Goal: Task Accomplishment & Management: Manage account settings

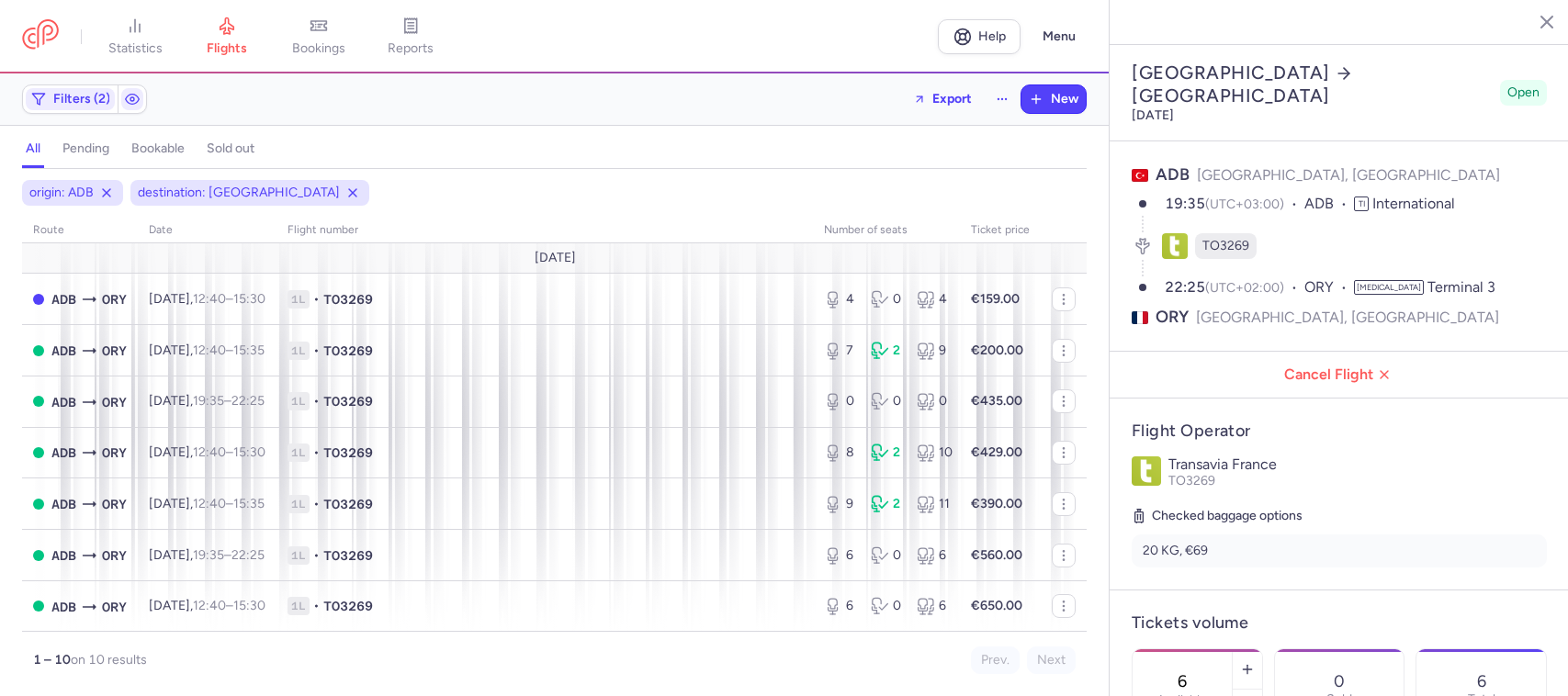
select select "days"
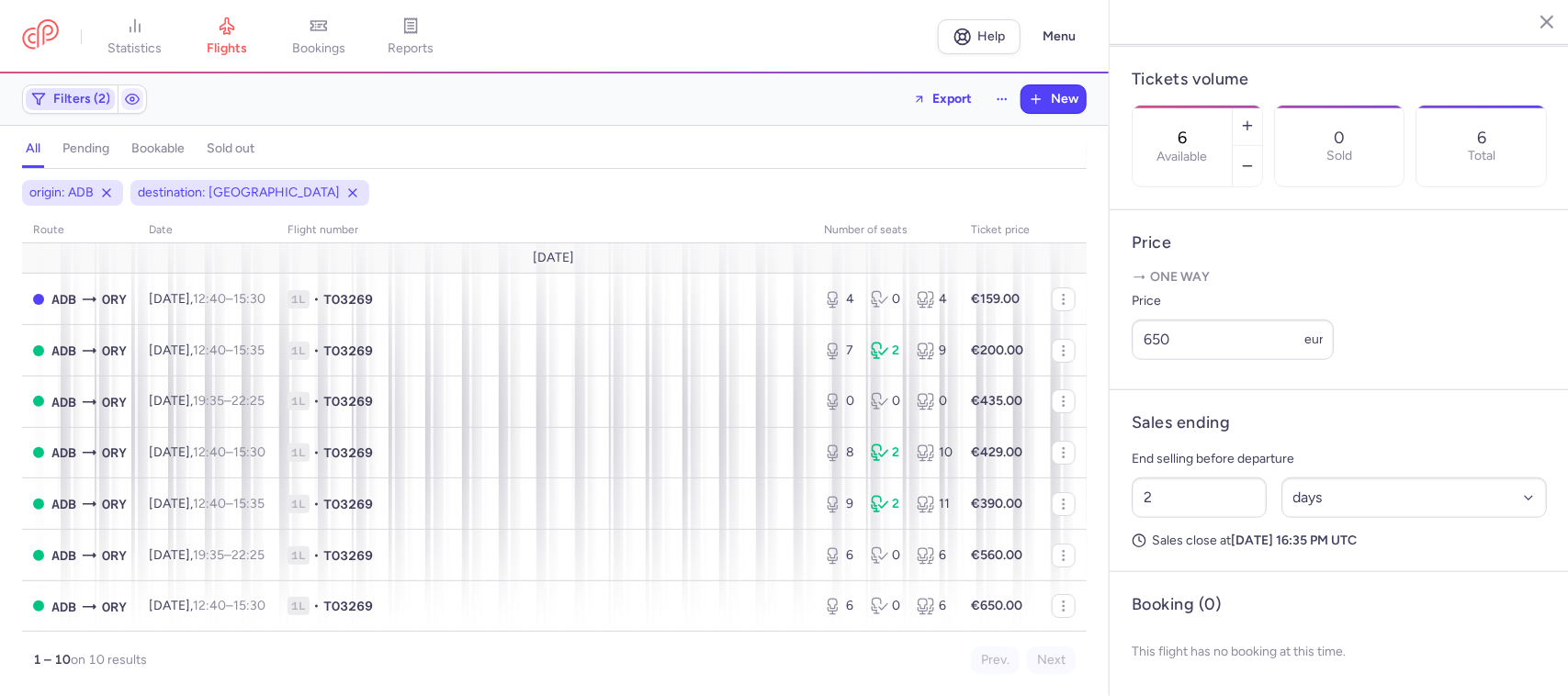
click at [84, 94] on span "Filters (2)" at bounding box center [82, 99] width 57 height 15
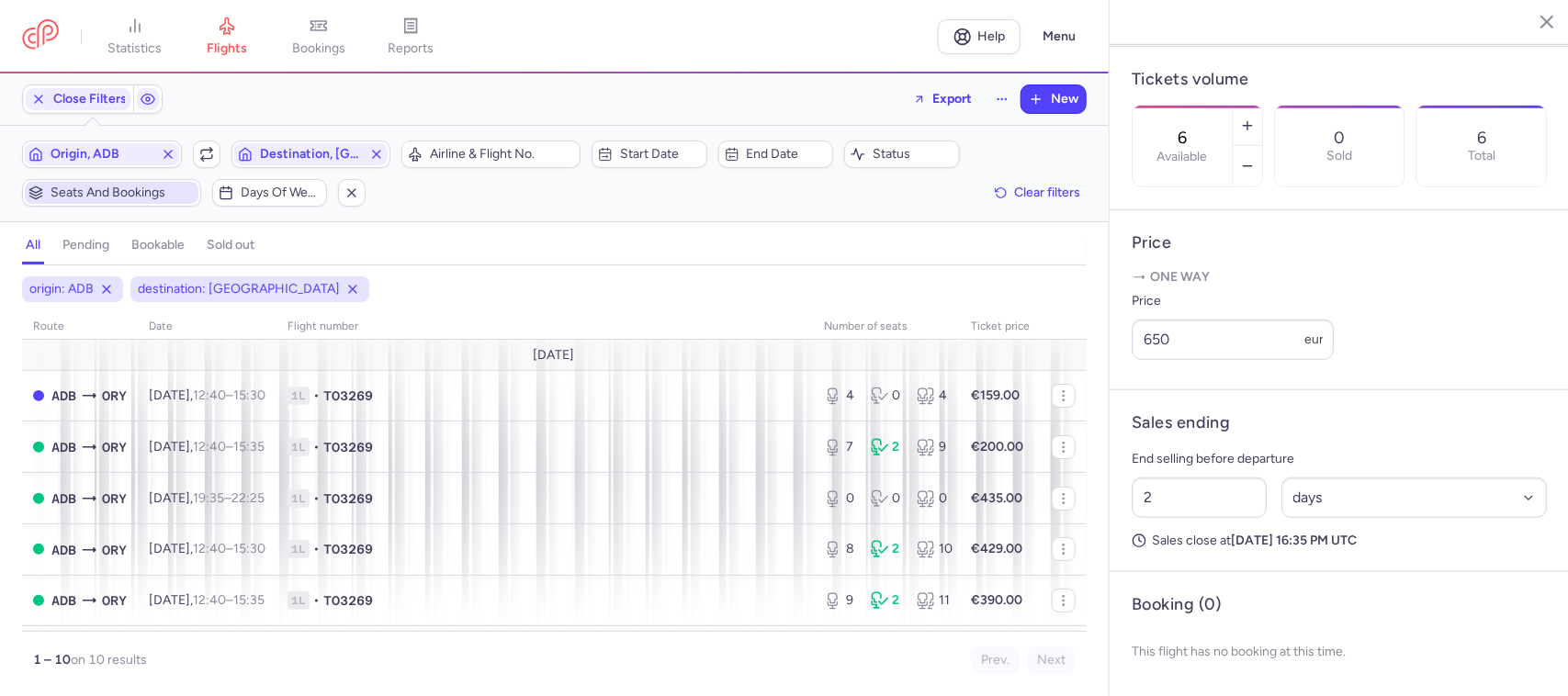
scroll to position [0, 0]
click at [108, 156] on span "Origin, ADB" at bounding box center [102, 154] width 103 height 15
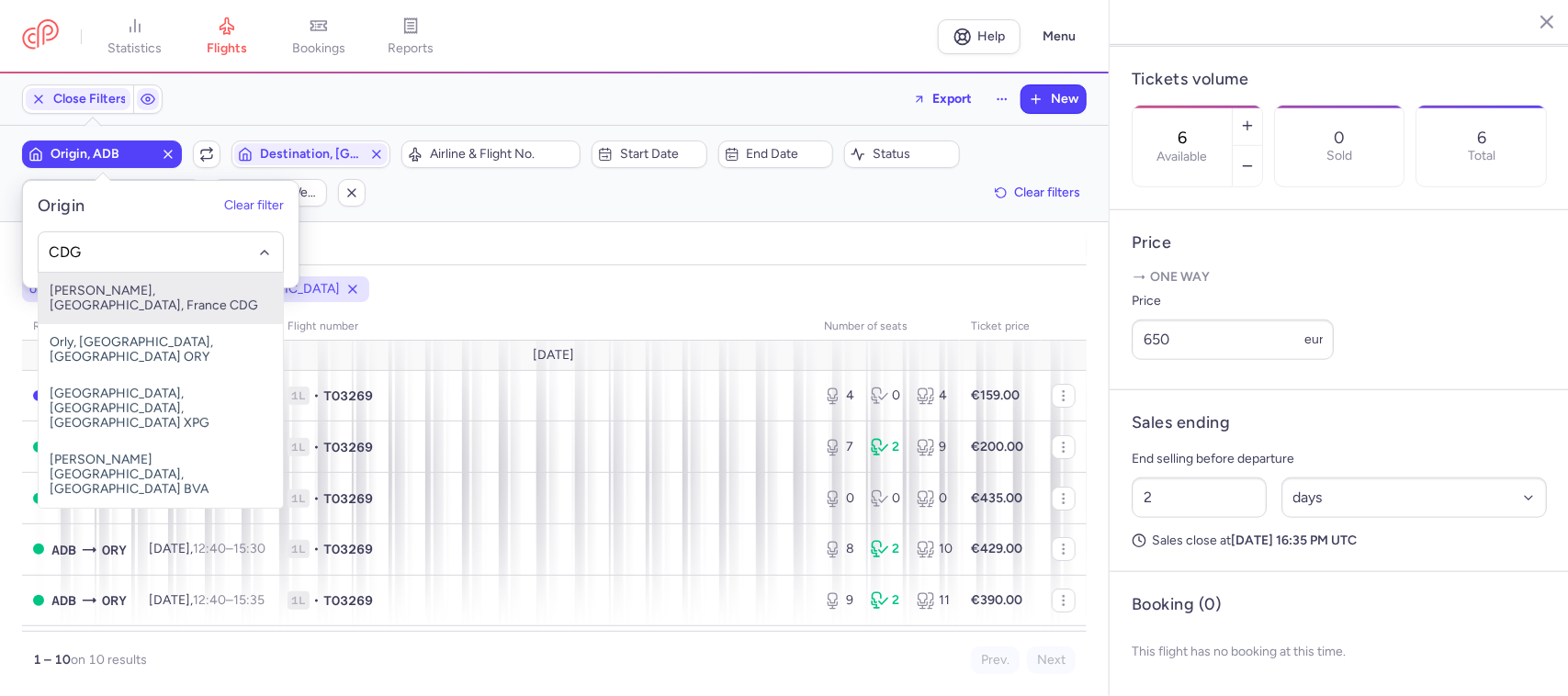
click at [241, 289] on span "[PERSON_NAME], [GEOGRAPHIC_DATA], France CDG" at bounding box center [161, 298] width 245 height 52
type input "CDG"
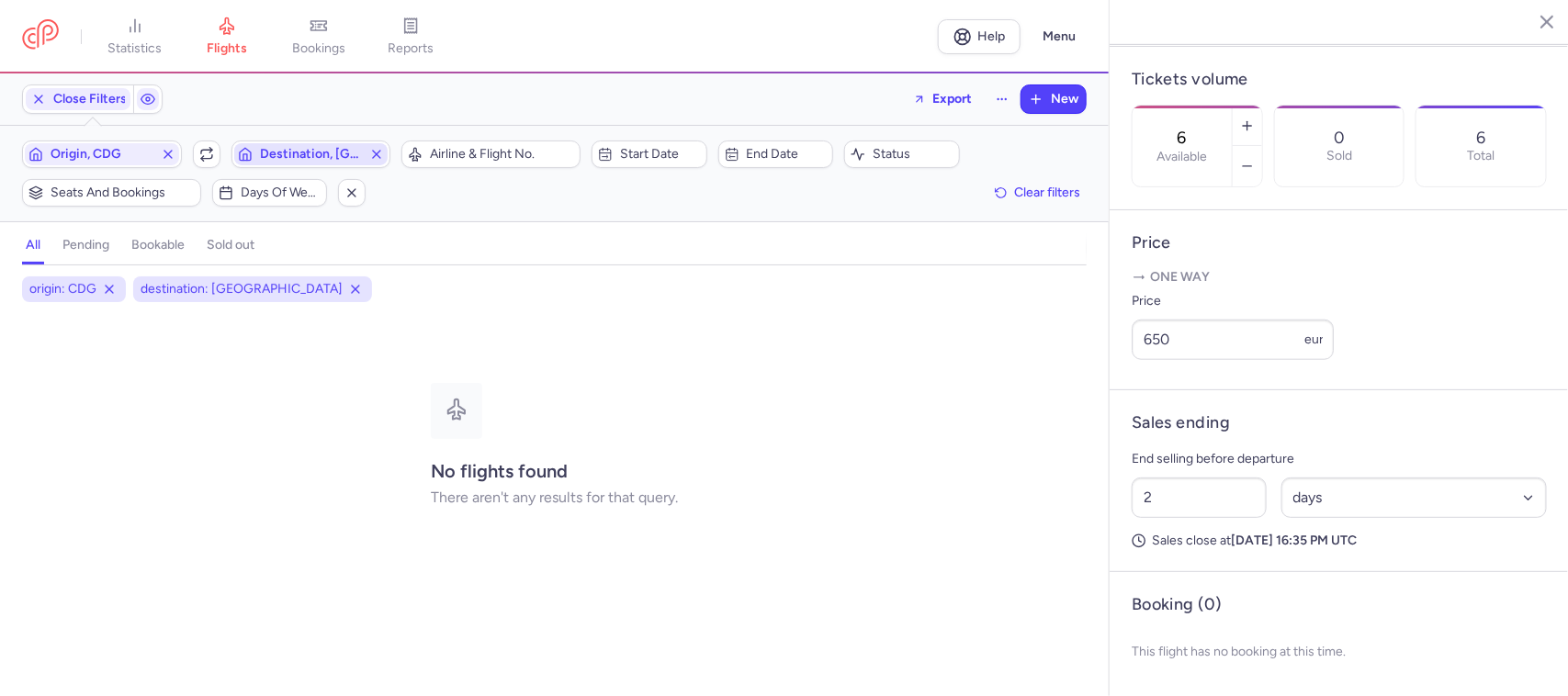
click at [312, 151] on span "Destination, [GEOGRAPHIC_DATA]" at bounding box center [310, 154] width 103 height 15
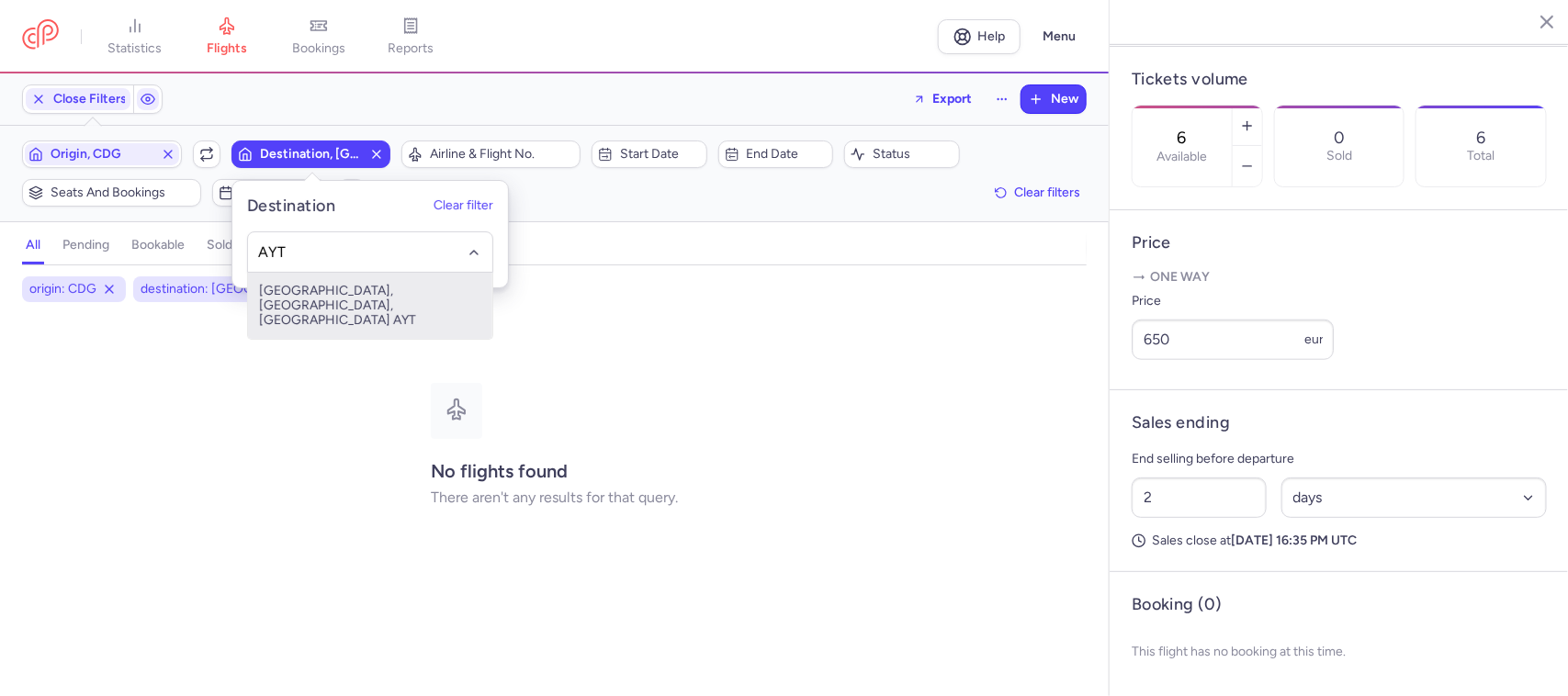
click at [373, 291] on span "[GEOGRAPHIC_DATA], [GEOGRAPHIC_DATA], [GEOGRAPHIC_DATA] AYT" at bounding box center [370, 306] width 245 height 66
type input "AYT"
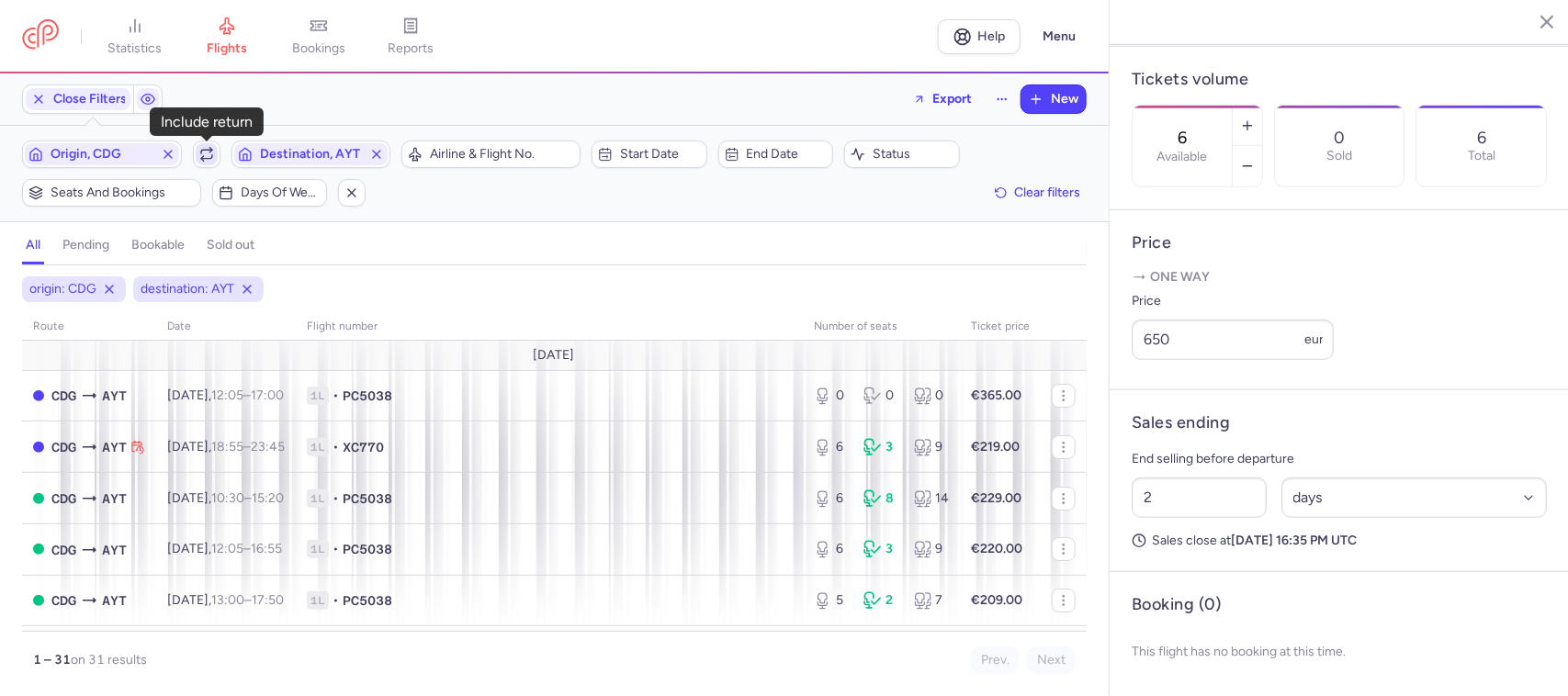
click at [205, 152] on icon "button" at bounding box center [207, 154] width 15 height 15
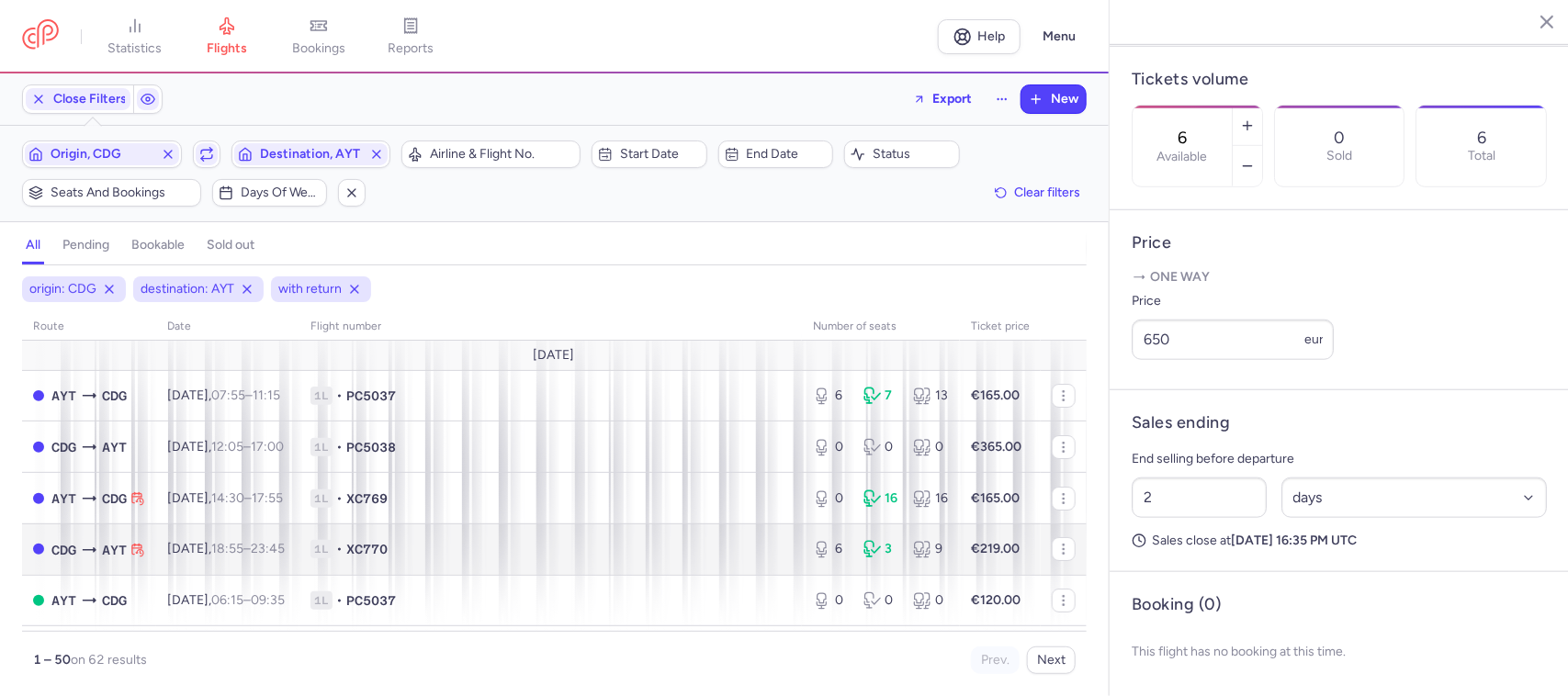
scroll to position [114, 0]
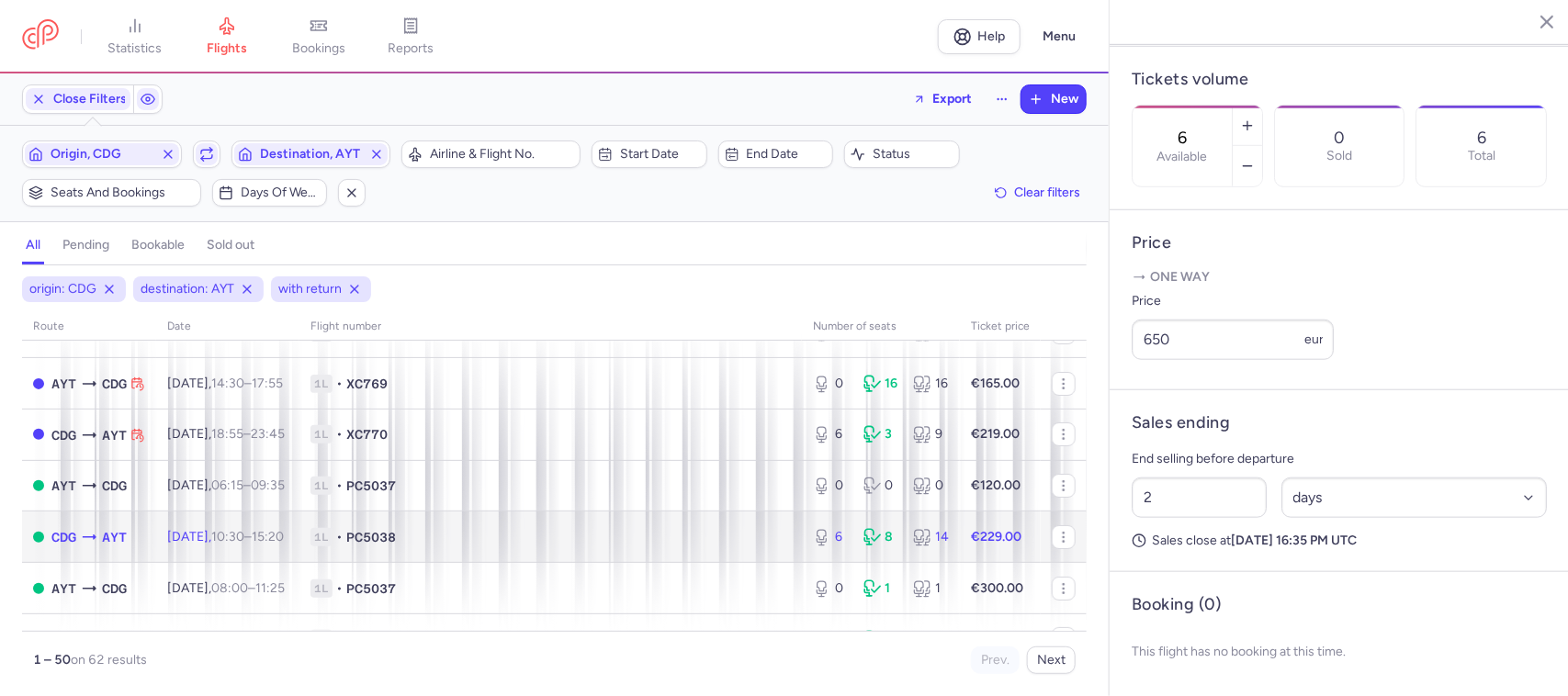
click at [464, 530] on span "1L • PC5038" at bounding box center [550, 537] width 480 height 18
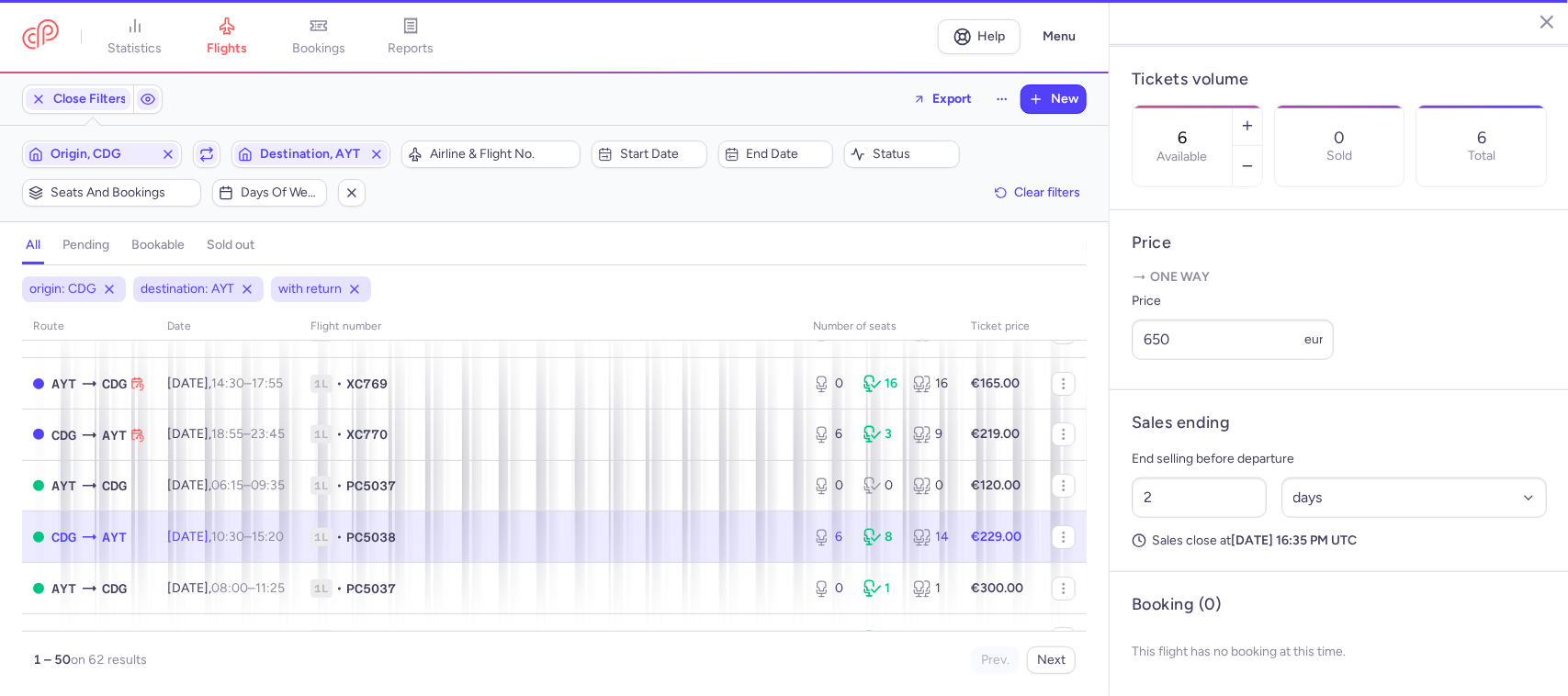
type input "11"
select select "hours"
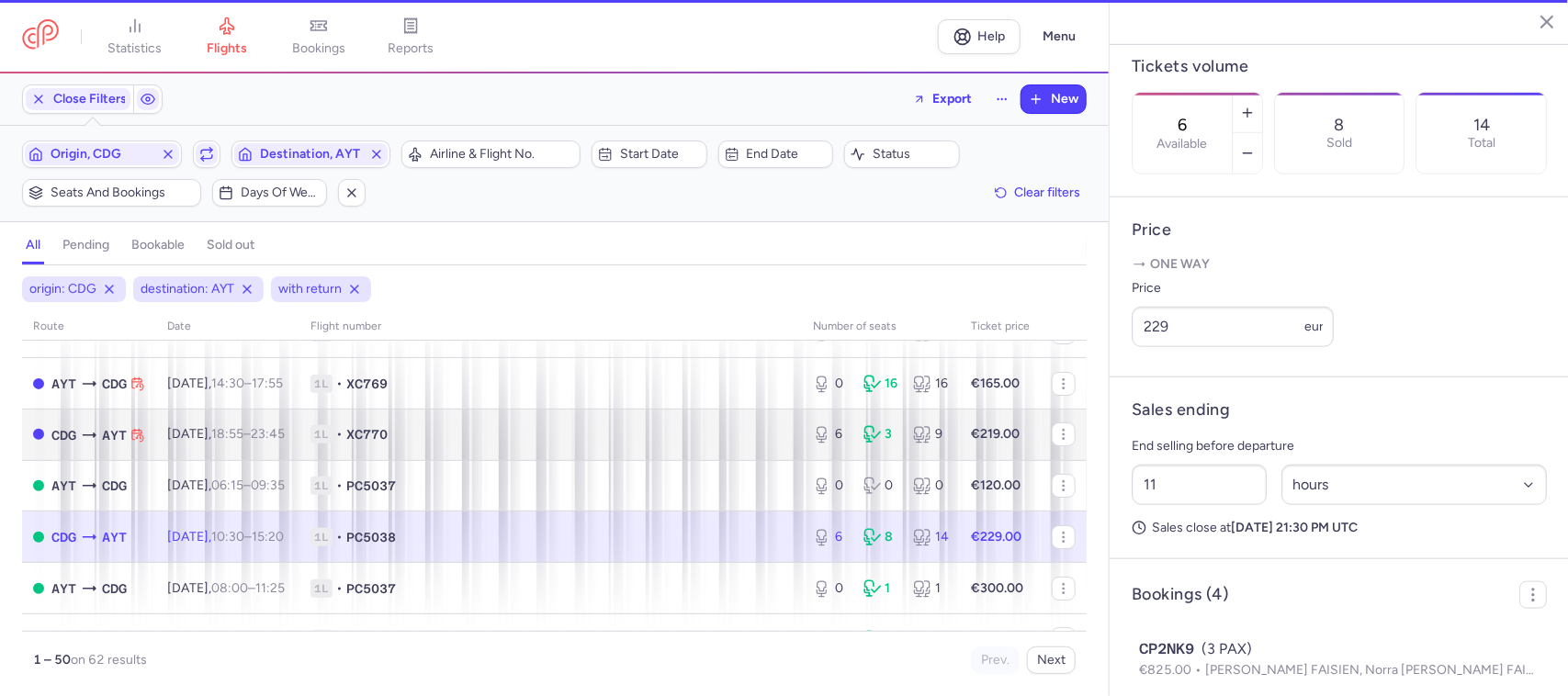
scroll to position [670, 0]
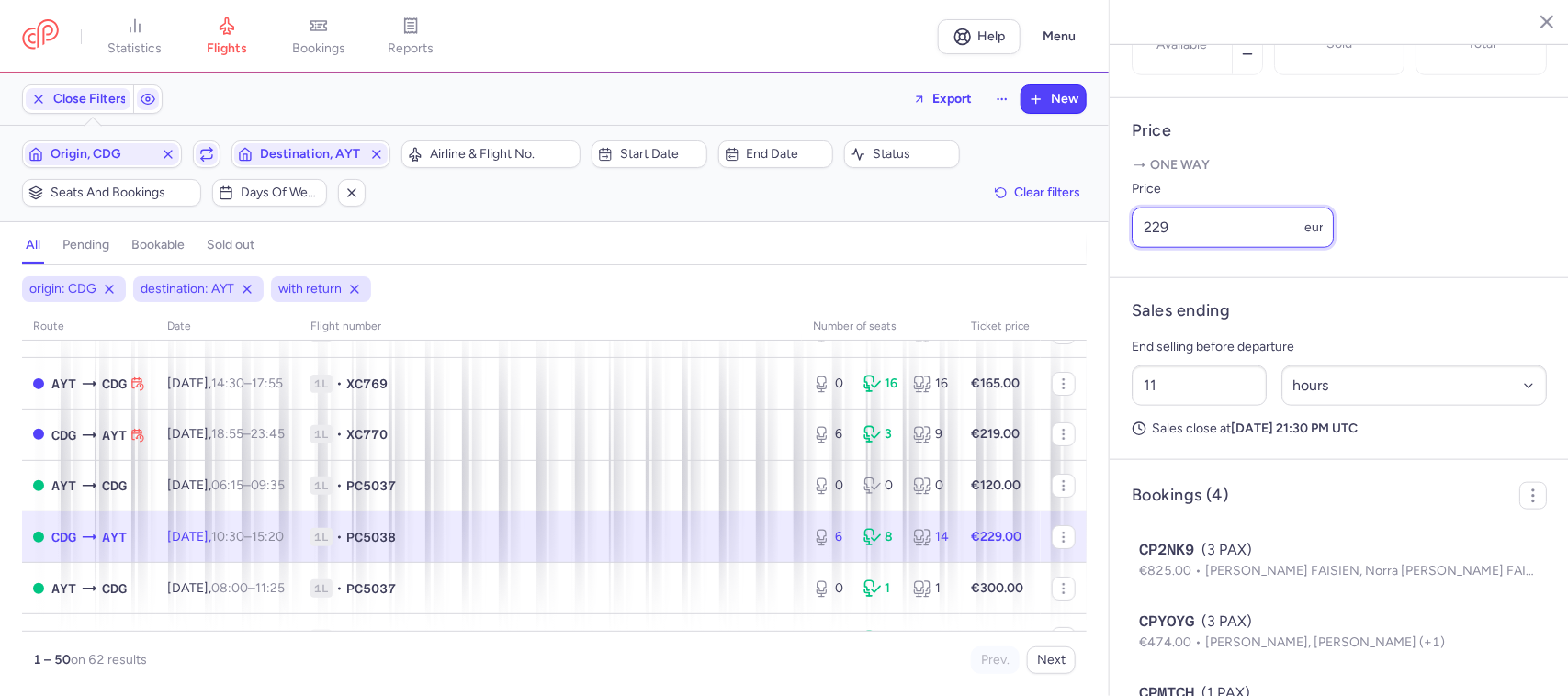
drag, startPoint x: 1178, startPoint y: 255, endPoint x: 1130, endPoint y: 256, distance: 48.0
click at [1130, 256] on article "Price One way Price 229 eur" at bounding box center [1339, 187] width 459 height 180
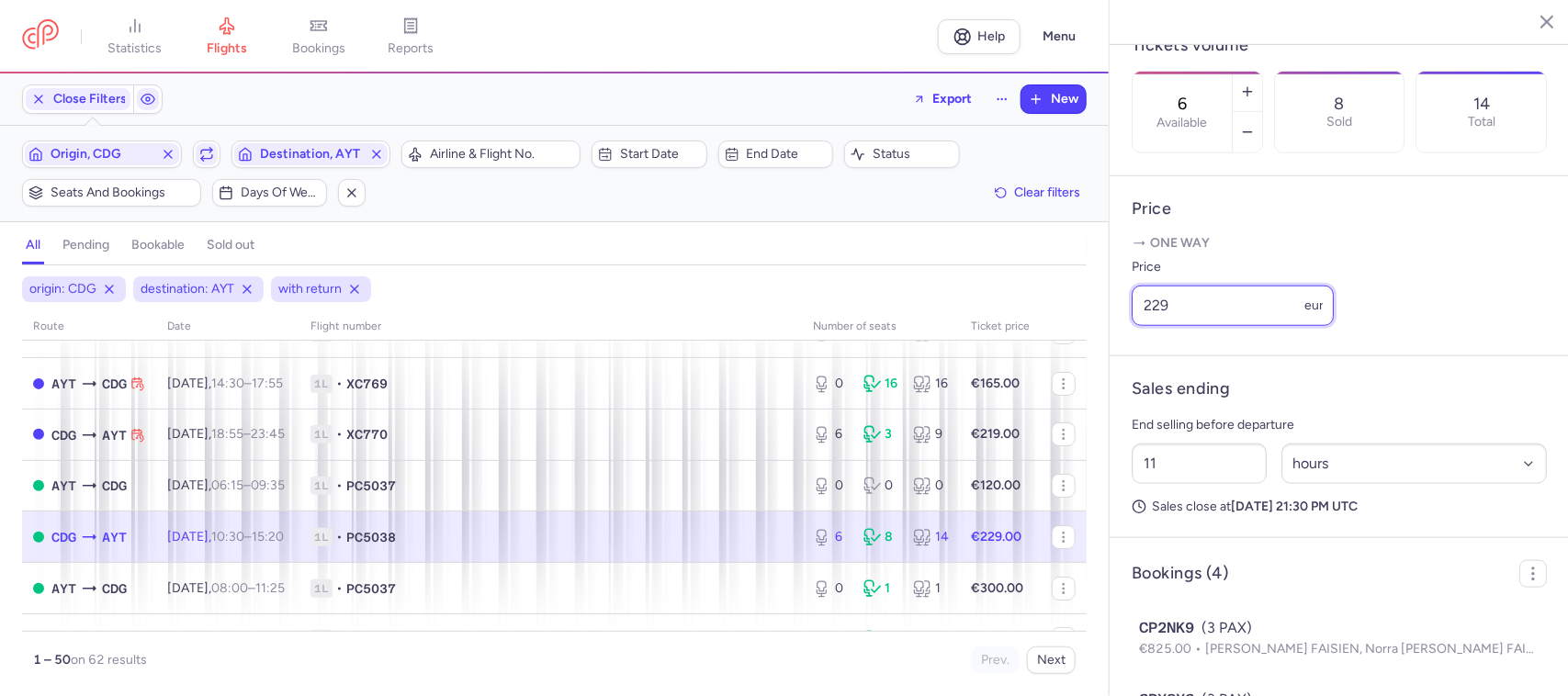
scroll to position [556, 0]
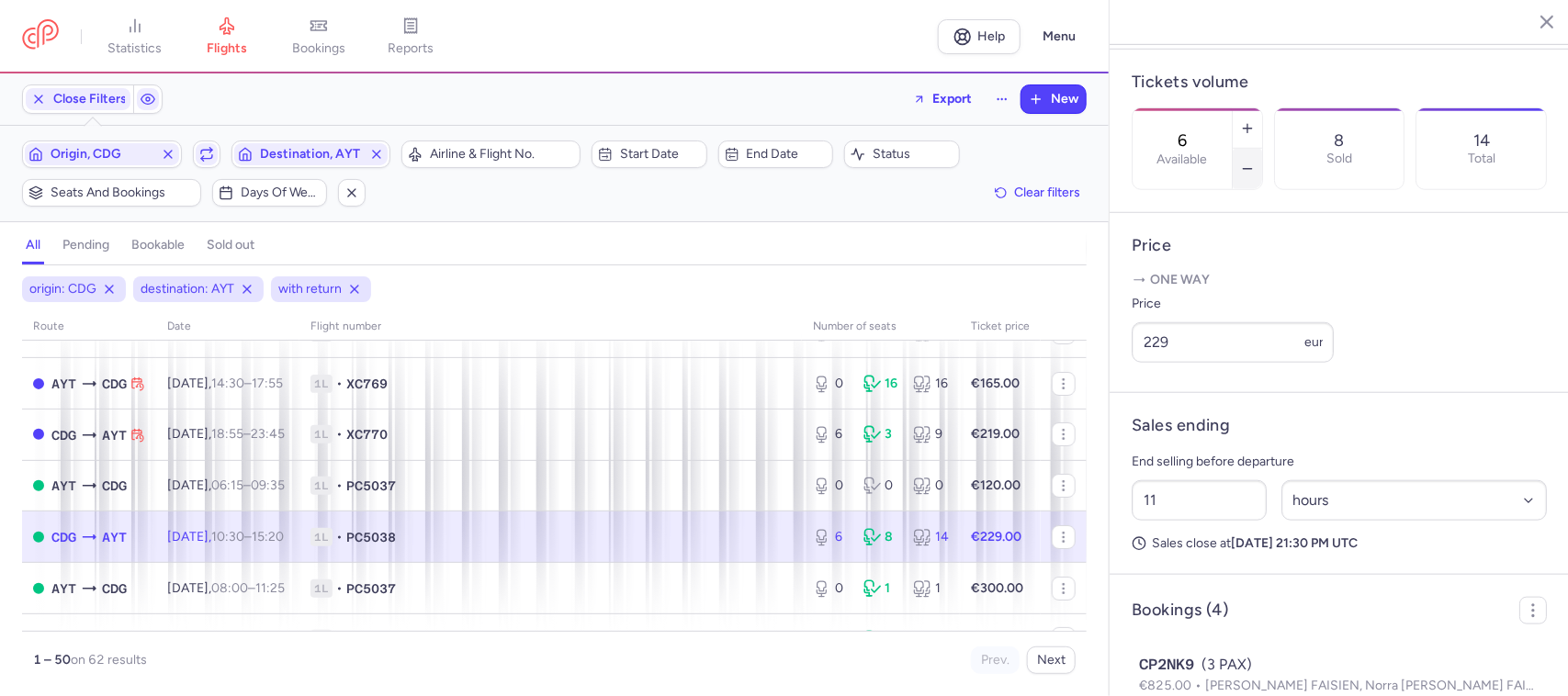
click at [1262, 149] on button "button" at bounding box center [1248, 169] width 30 height 41
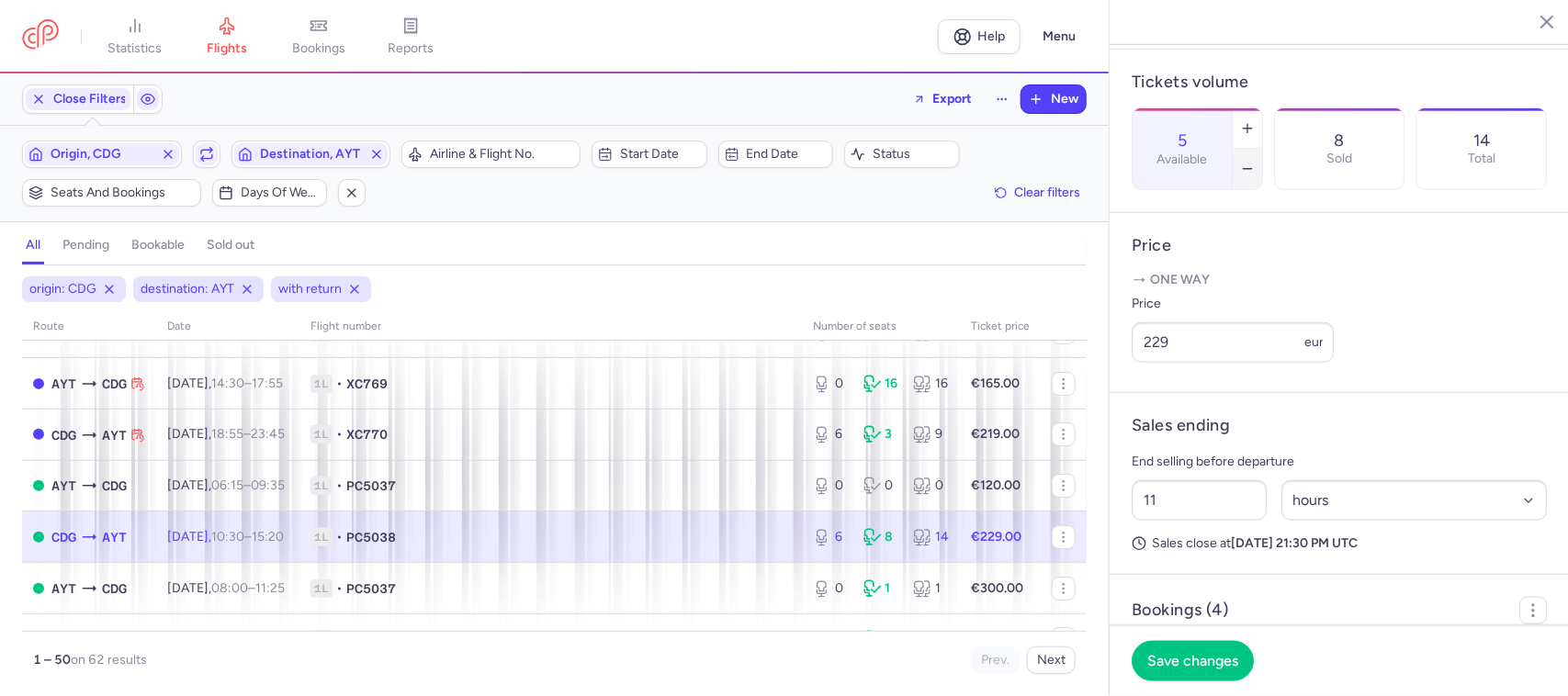
click at [1262, 149] on button "button" at bounding box center [1248, 169] width 30 height 41
type input "1"
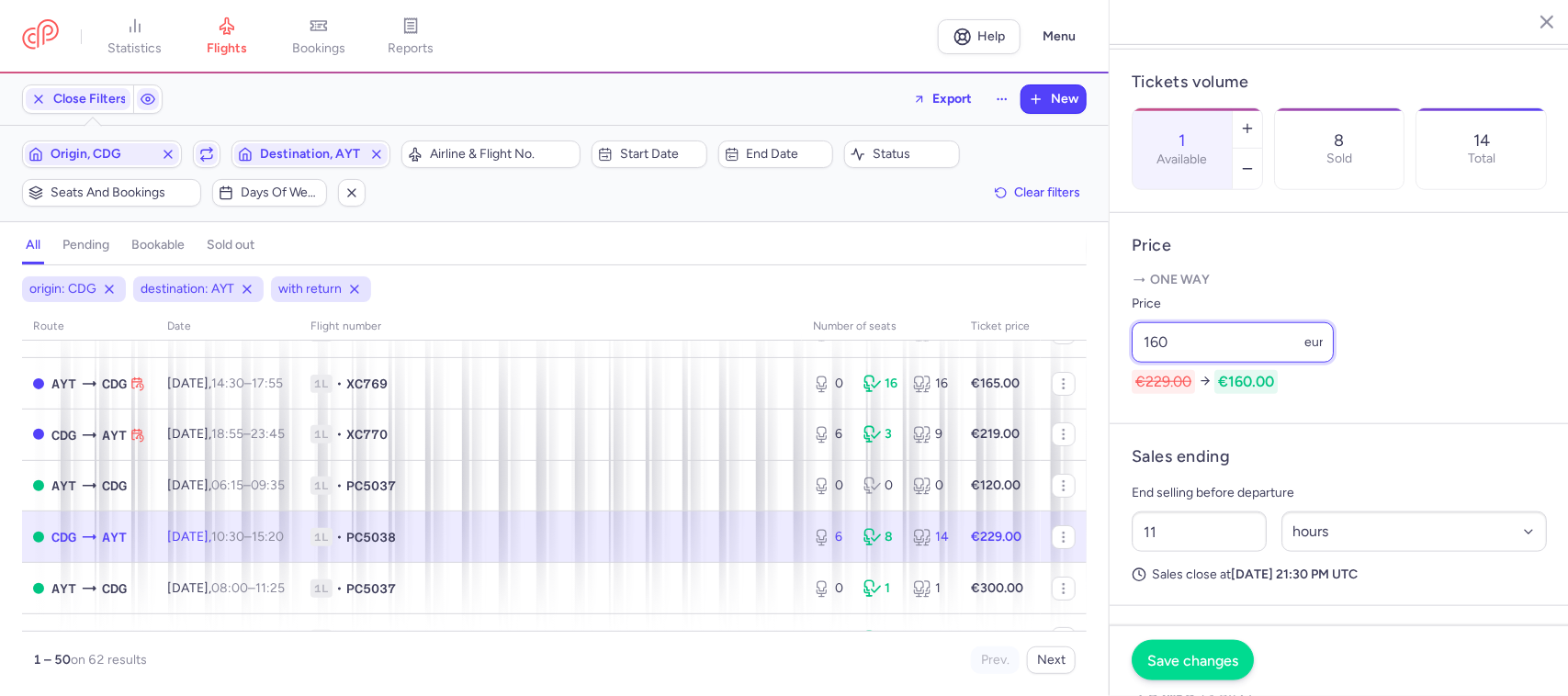
type input "160"
click at [1160, 664] on span "Save changes" at bounding box center [1192, 660] width 90 height 17
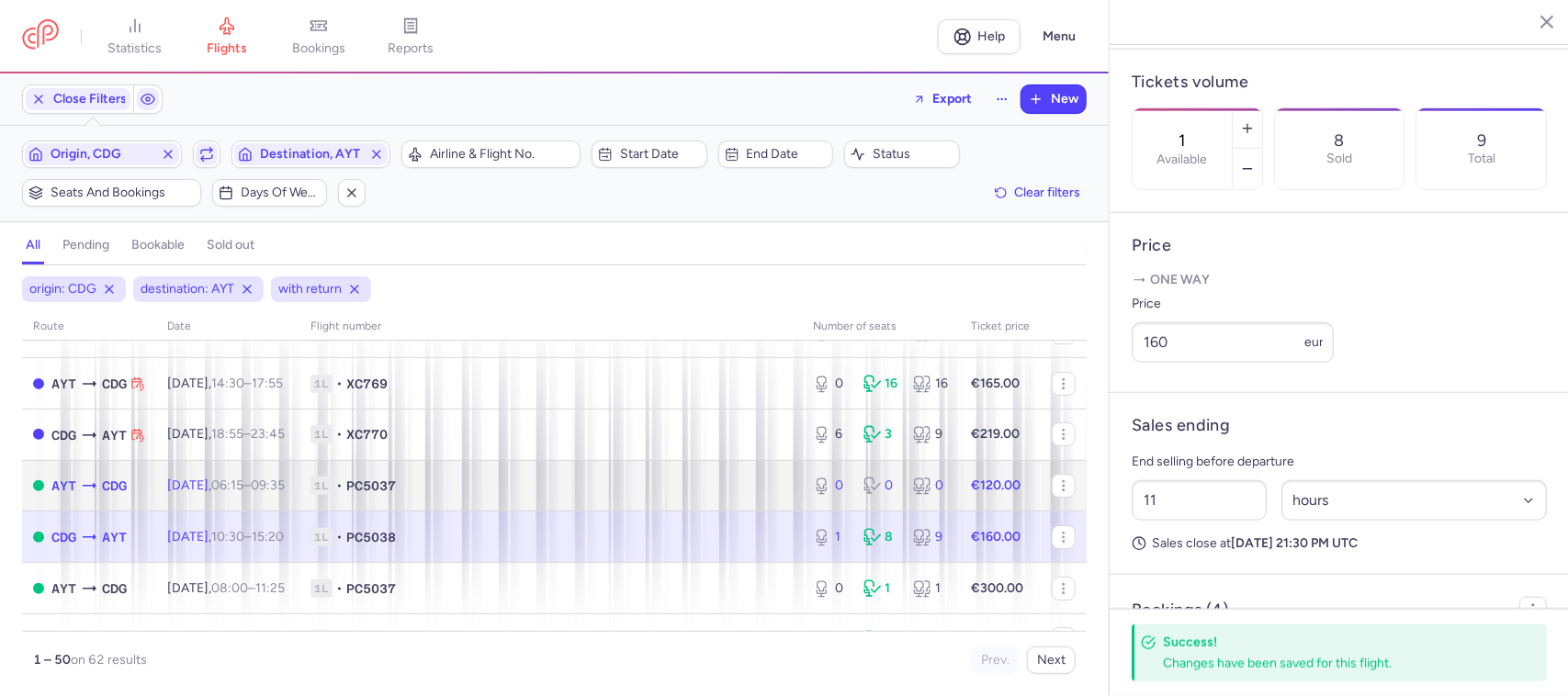
click at [635, 487] on span "1L • PC5037" at bounding box center [550, 486] width 480 height 18
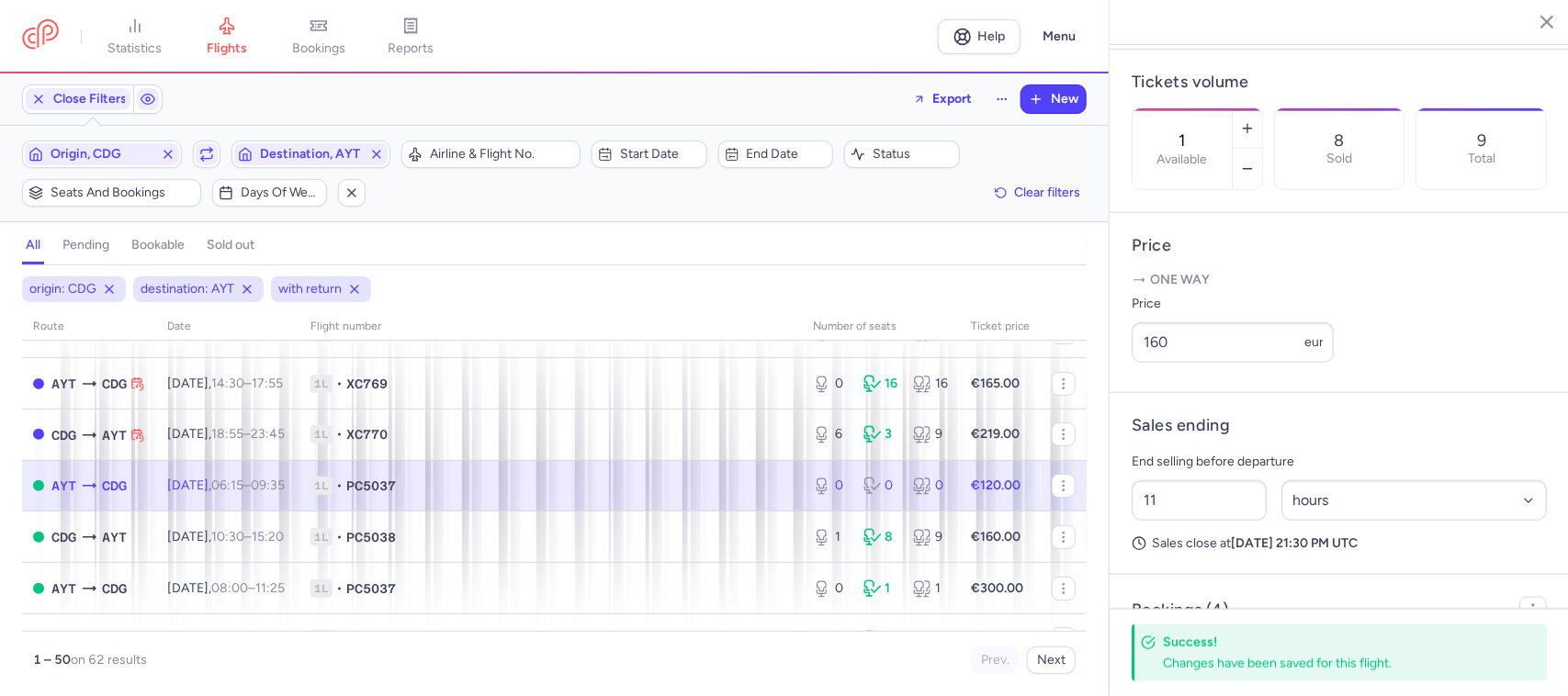
type input "0"
type input "8"
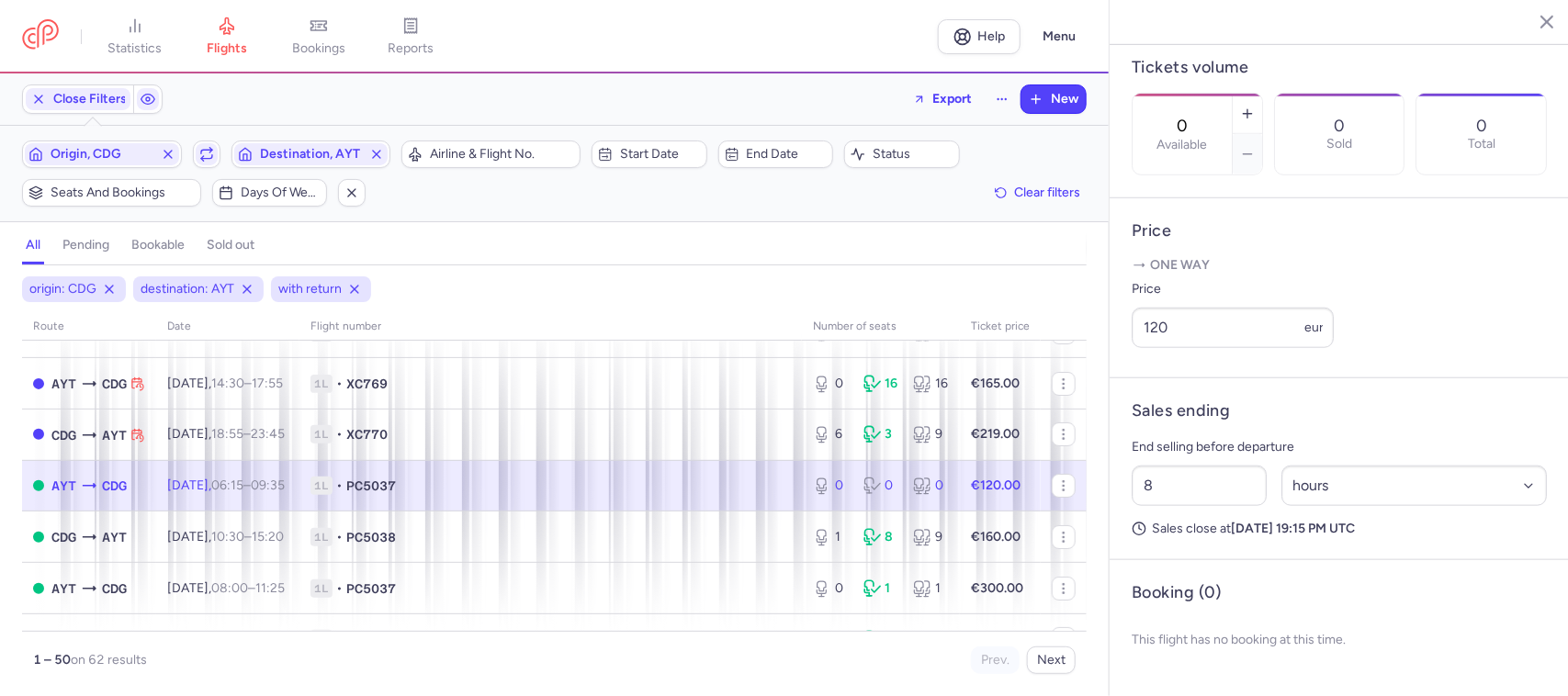
scroll to position [540, 0]
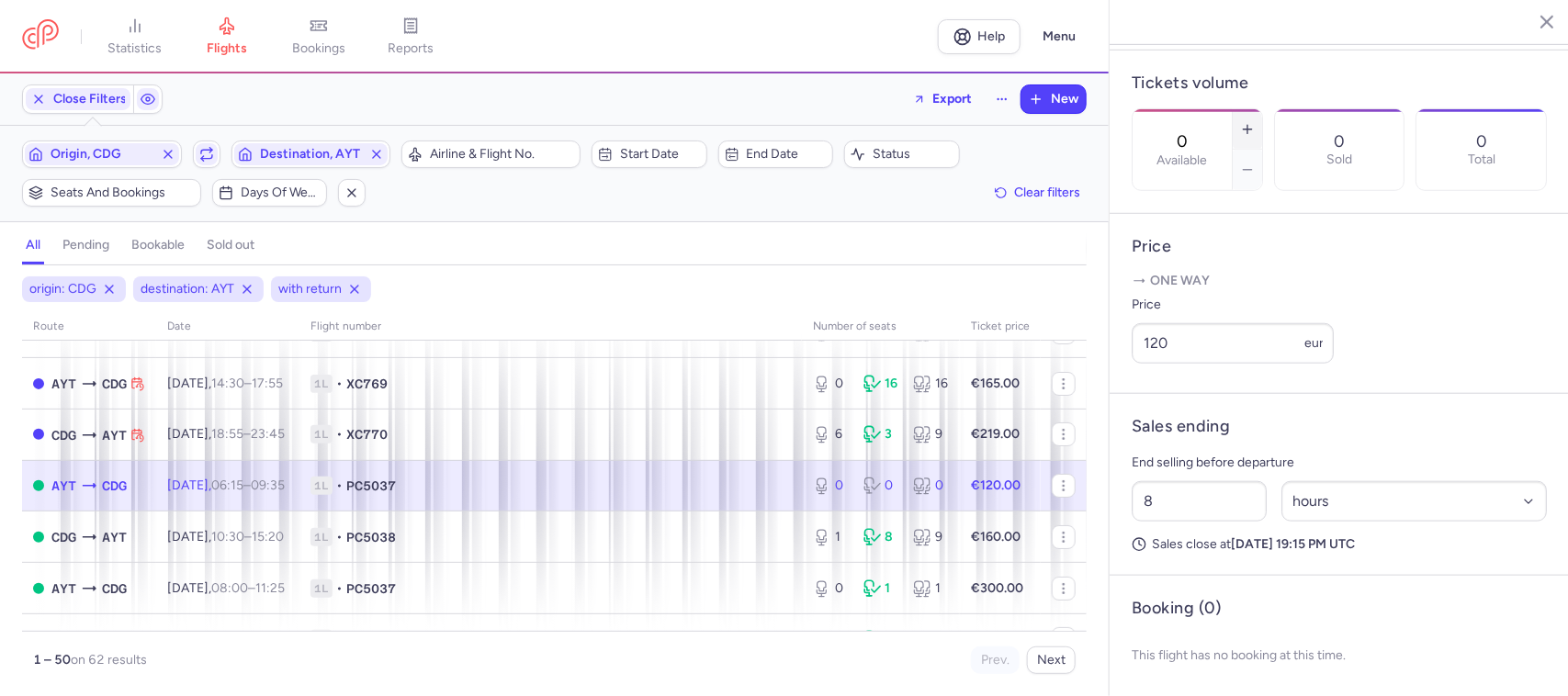
click at [1262, 109] on button "button" at bounding box center [1248, 129] width 30 height 41
type input "1"
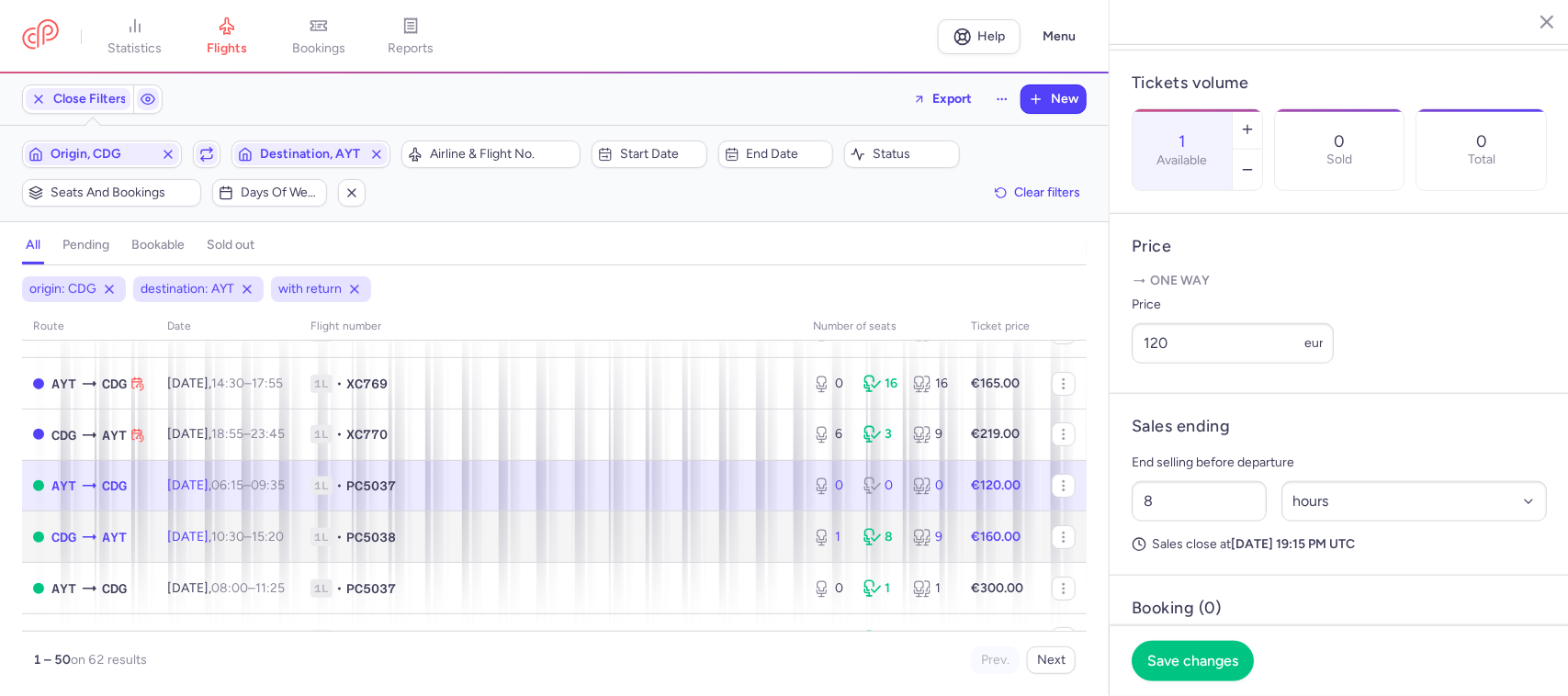
click at [673, 542] on span "1L • PC5038" at bounding box center [550, 537] width 480 height 18
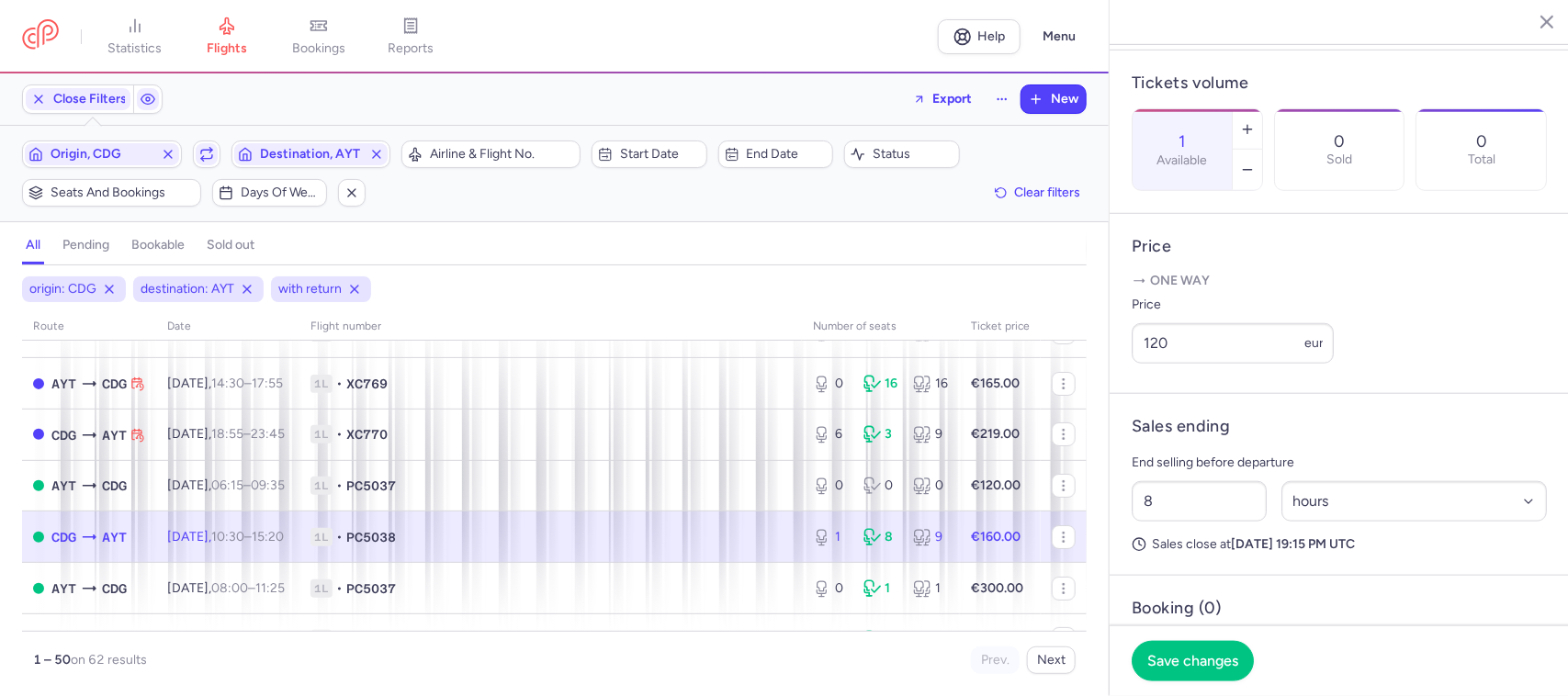
type input "11"
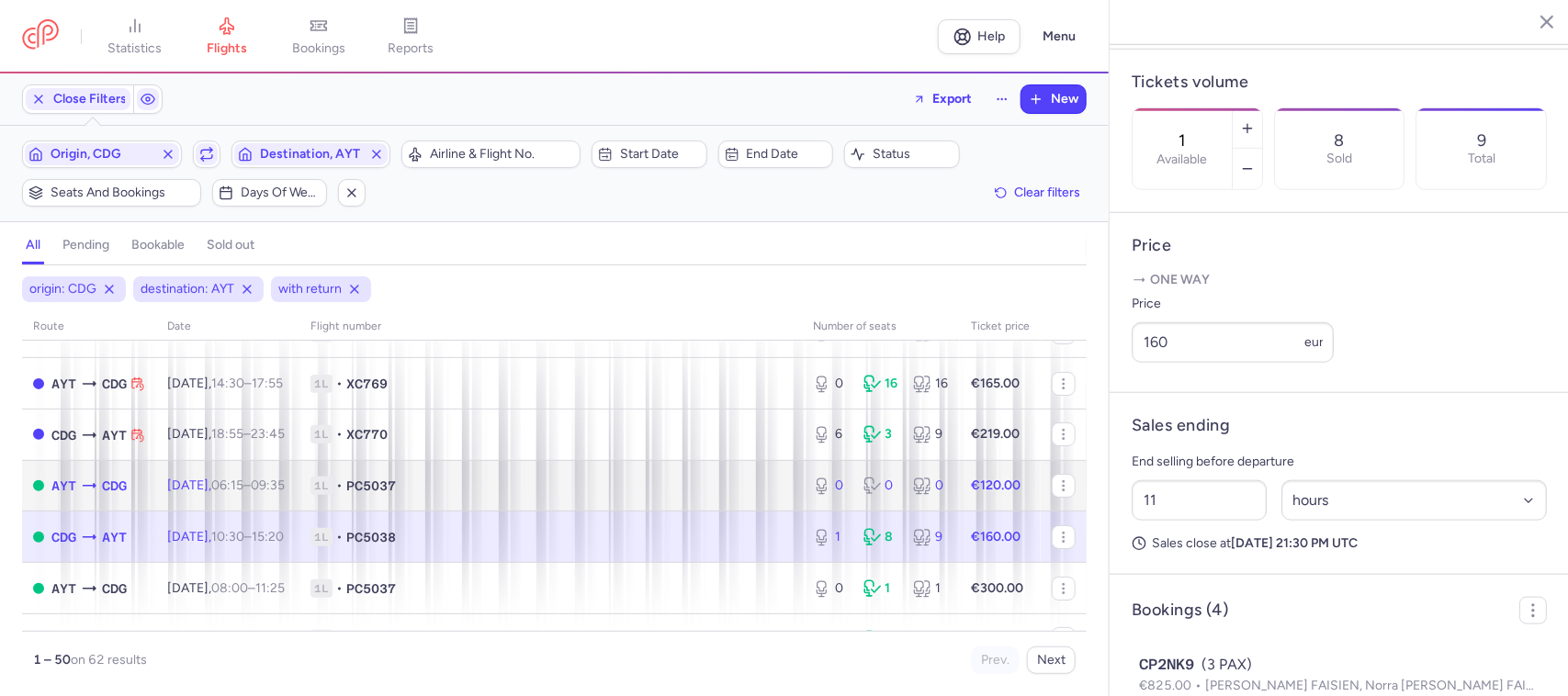
click at [741, 495] on span "1L • PC5037" at bounding box center [550, 486] width 480 height 18
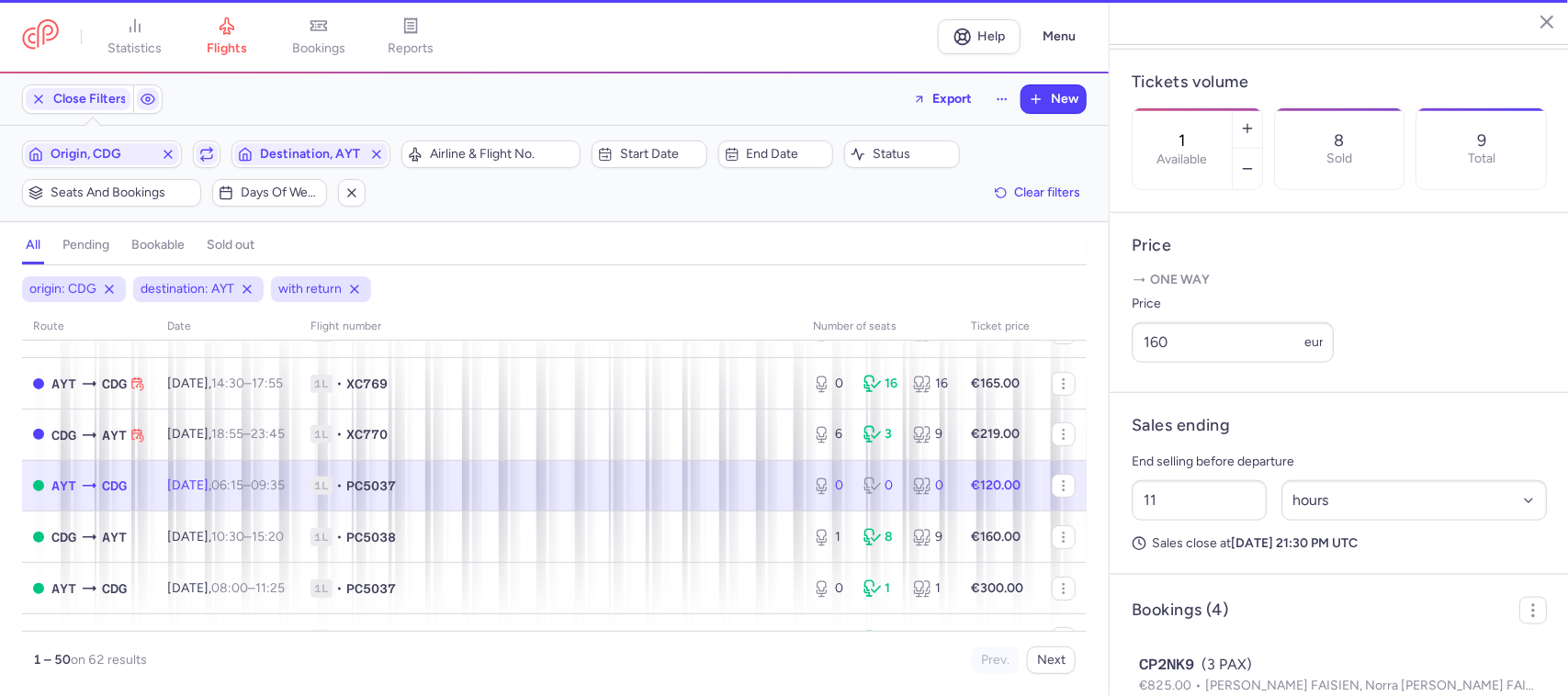
type input "0"
type input "8"
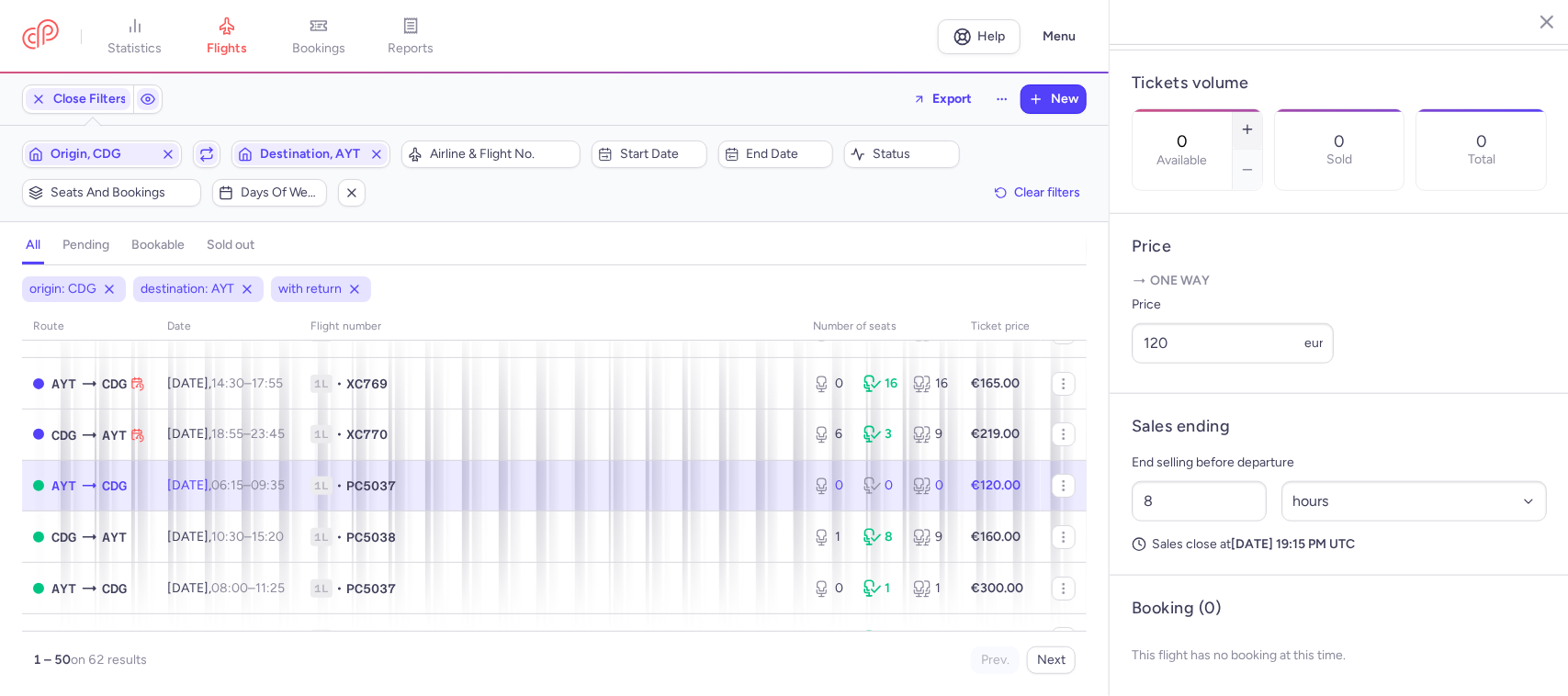
click at [1255, 122] on icon "button" at bounding box center [1248, 129] width 15 height 15
type input "1"
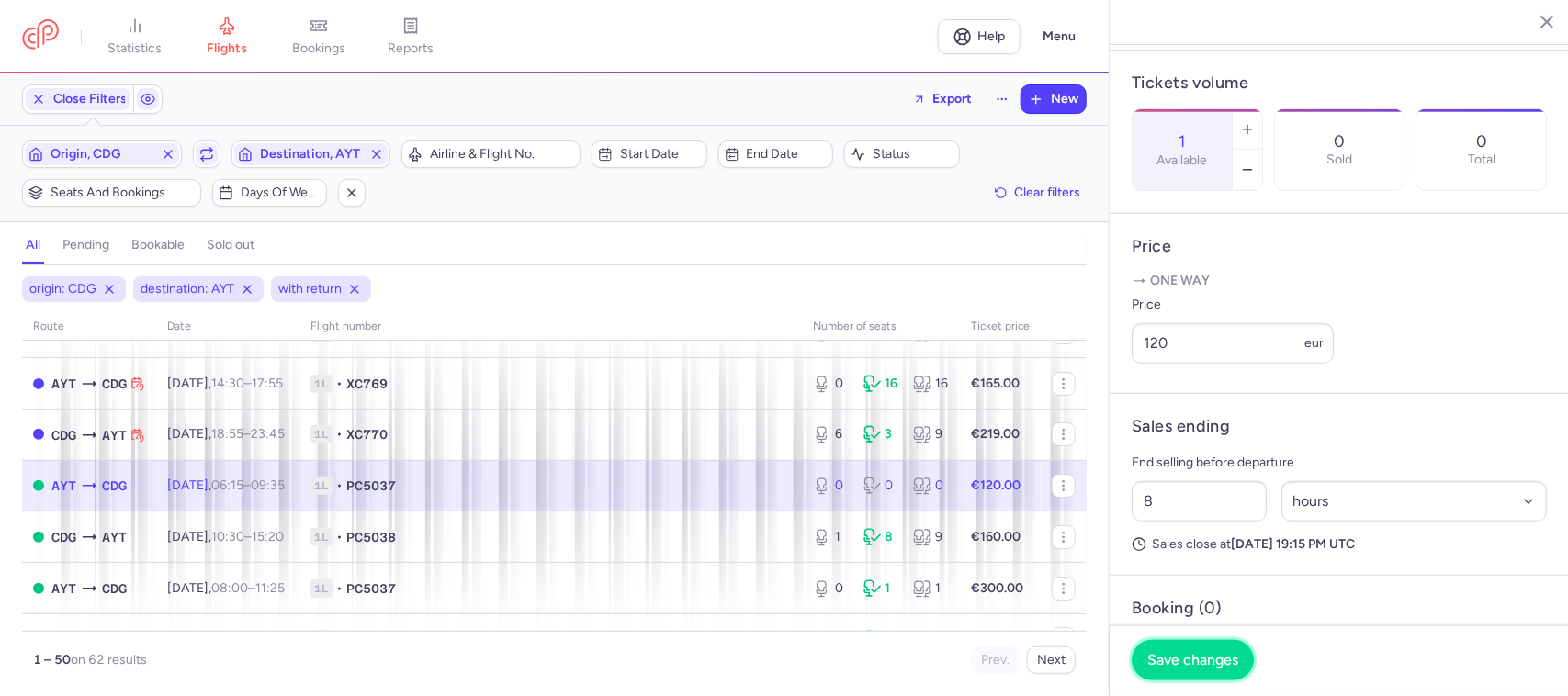
click at [1203, 649] on button "Save changes" at bounding box center [1192, 660] width 122 height 41
